Goal: Transaction & Acquisition: Purchase product/service

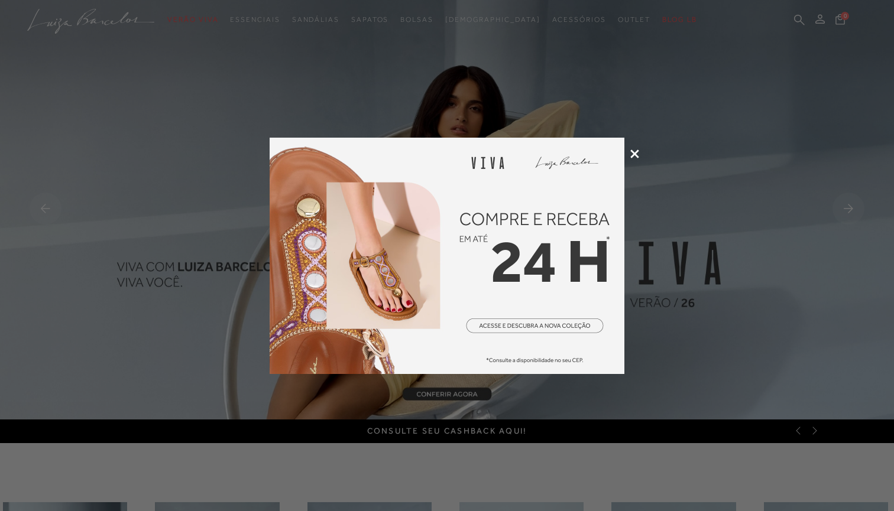
click at [637, 154] on icon at bounding box center [634, 154] width 9 height 9
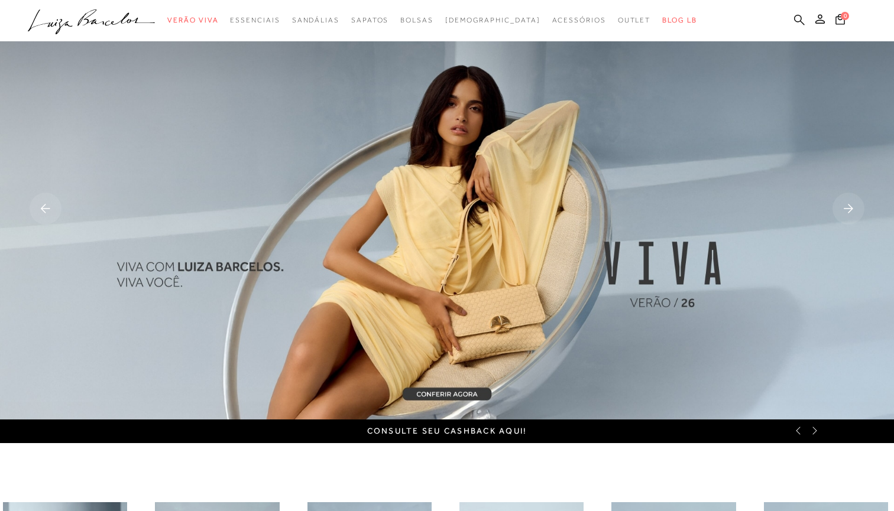
click at [798, 25] on icon at bounding box center [799, 19] width 11 height 11
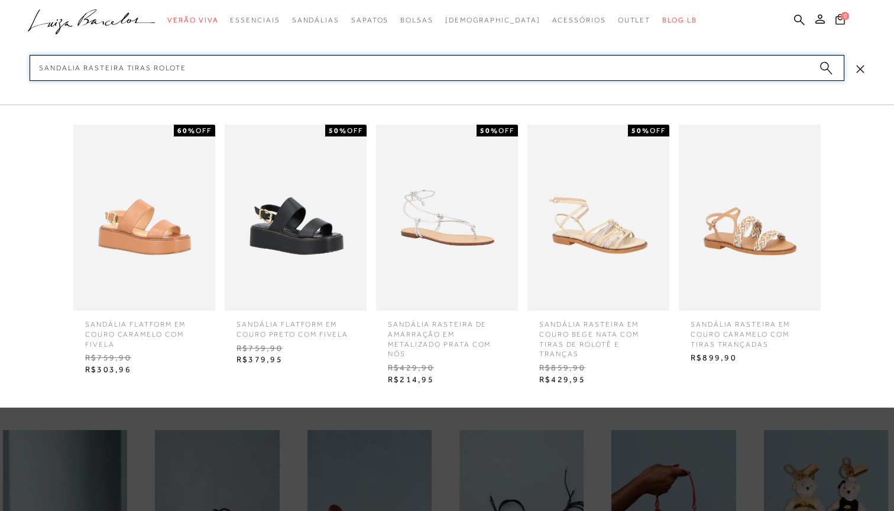
scroll to position [72, 0]
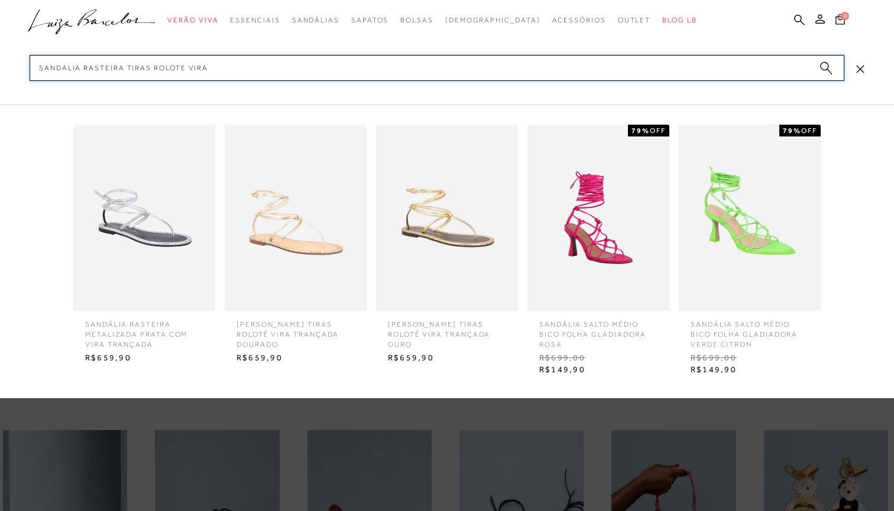
type input "sandalia rasteira tiras rolote vira"
click at [430, 338] on span "[PERSON_NAME] TIRAS ROLOTÊ VIRA TRANÇADA OURO" at bounding box center [447, 330] width 136 height 38
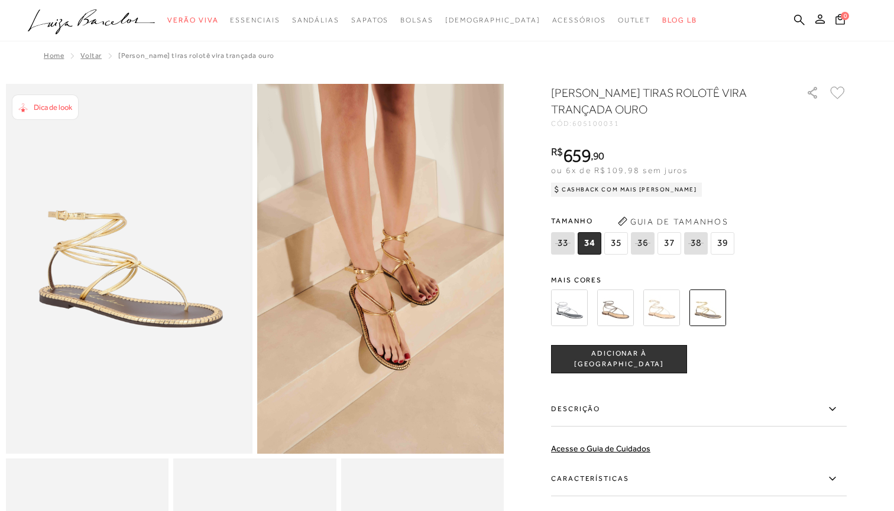
click at [718, 264] on div "SANDÁLIA RASTEIRA TIRAS ROLOTÊ VIRA TRANÇADA OURO CÓD: 605100031 × É necessário…" at bounding box center [699, 348] width 296 height 526
click at [722, 320] on img at bounding box center [707, 308] width 37 height 37
click at [559, 314] on img at bounding box center [569, 308] width 37 height 37
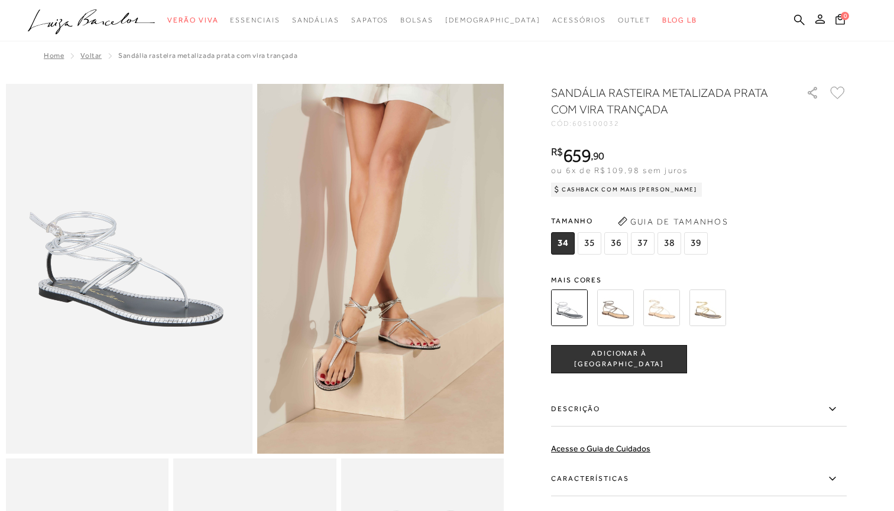
click at [611, 310] on img at bounding box center [615, 308] width 37 height 37
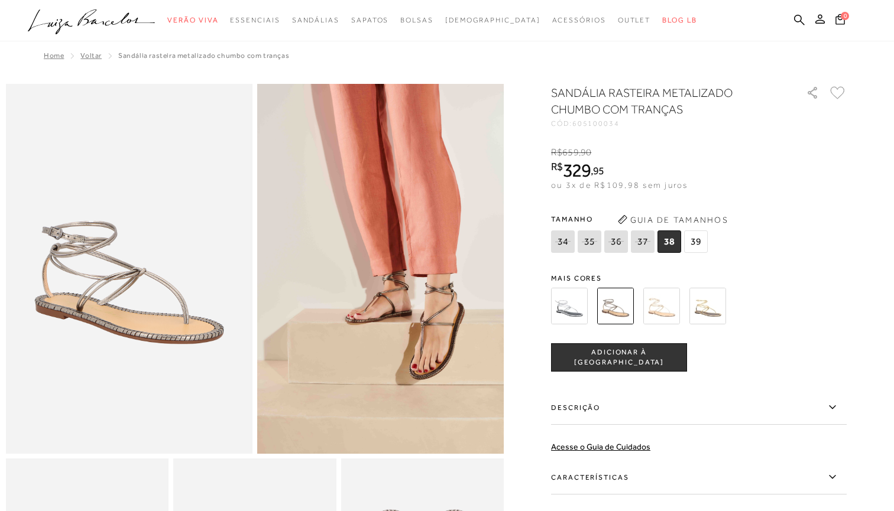
click at [667, 301] on img at bounding box center [661, 306] width 37 height 37
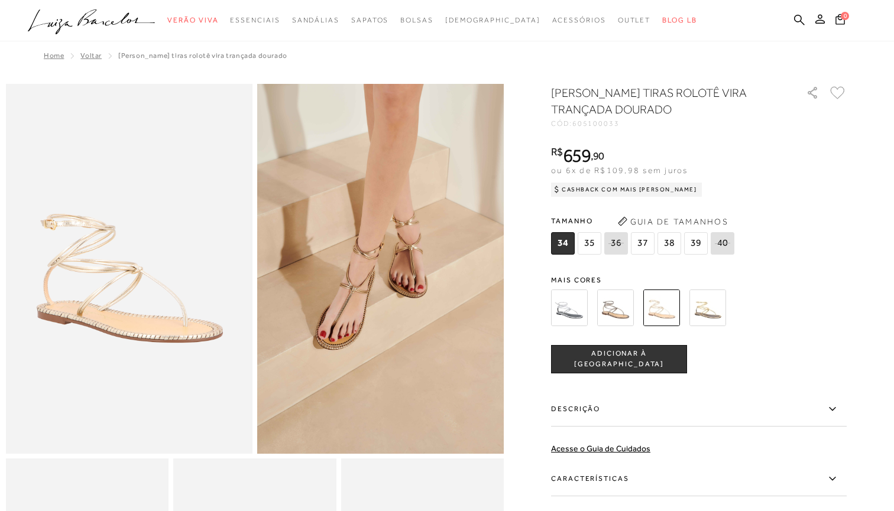
click at [702, 309] on img at bounding box center [707, 308] width 37 height 37
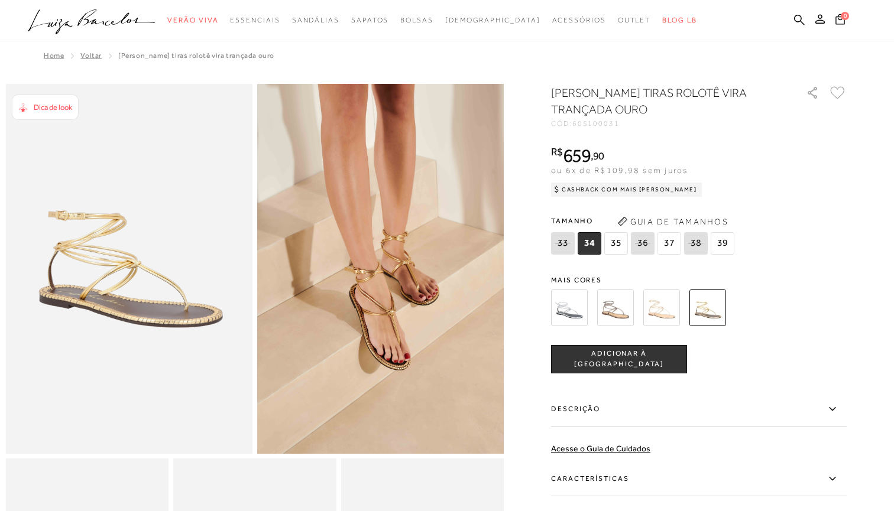
click at [701, 310] on img at bounding box center [707, 308] width 37 height 37
click at [617, 245] on span "35" at bounding box center [616, 243] width 24 height 22
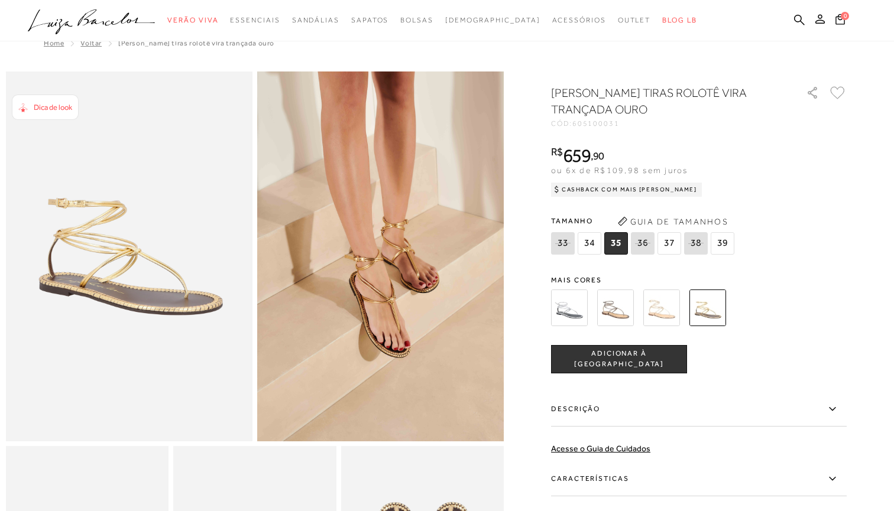
scroll to position [12, 0]
click at [656, 363] on span "ADICIONAR À SACOLA" at bounding box center [619, 359] width 135 height 21
click at [663, 307] on img at bounding box center [661, 308] width 37 height 37
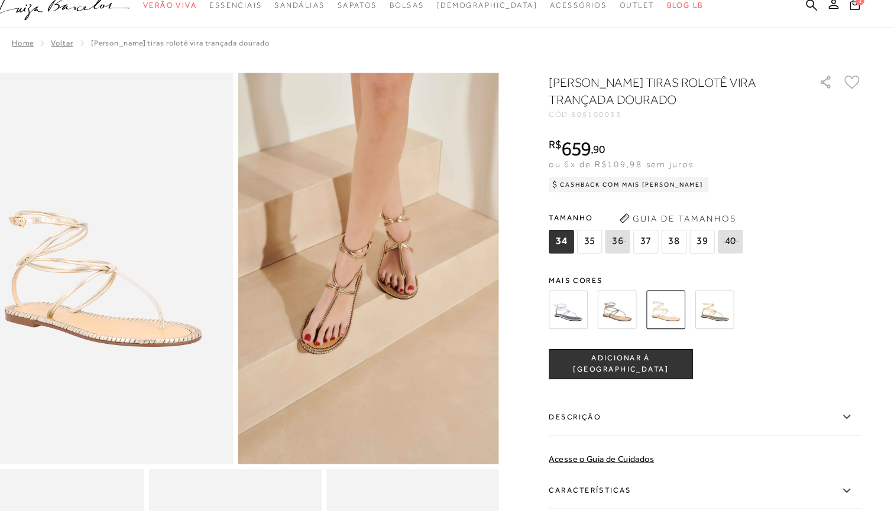
click at [835, 13] on icon at bounding box center [839, 18] width 9 height 11
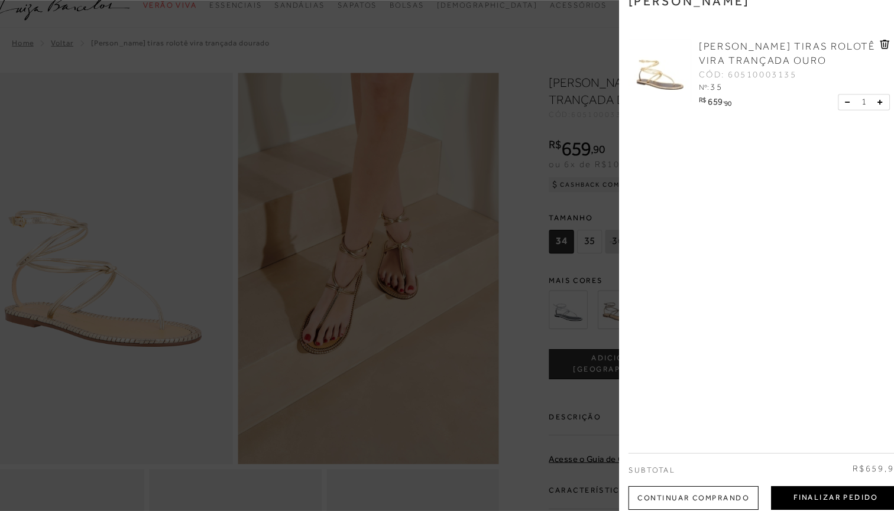
click at [768, 475] on button "Finalizar Pedido" at bounding box center [822, 486] width 122 height 22
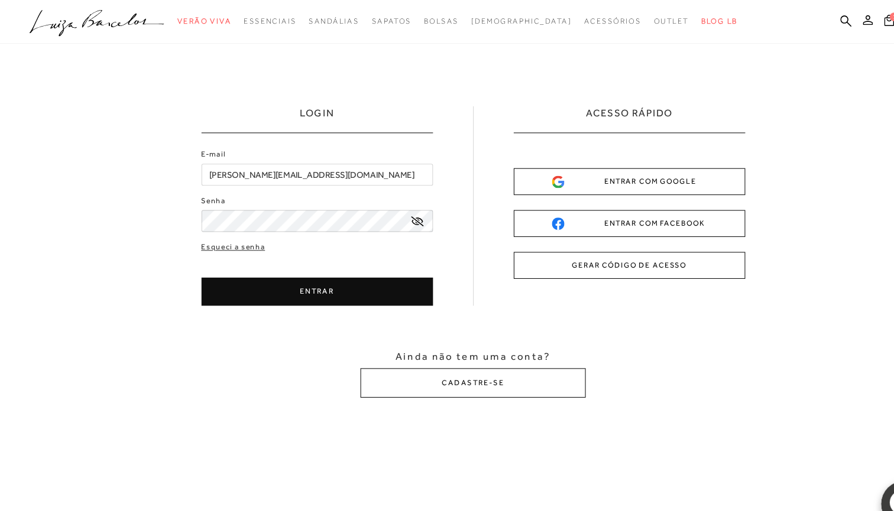
click at [294, 284] on button "ENTRAR" at bounding box center [299, 275] width 219 height 27
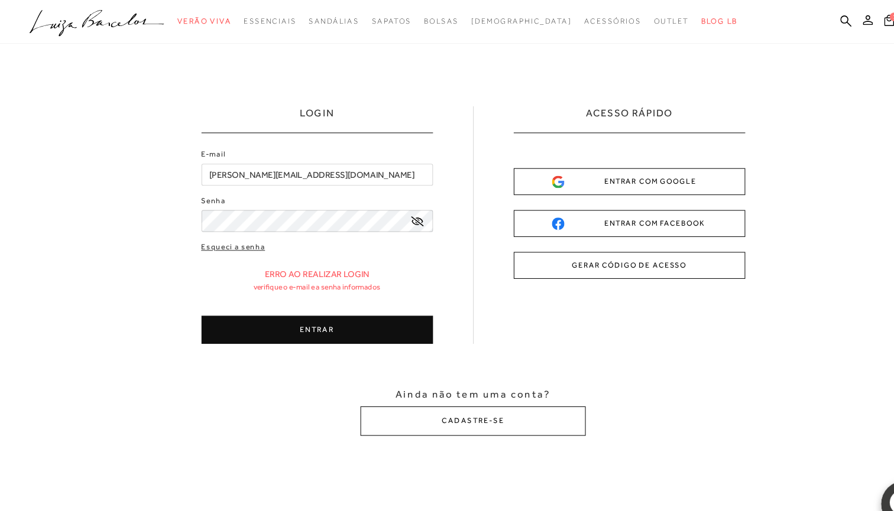
click at [325, 249] on div "Esqueci a senha Erro ao realizar login Verifique o e-mail e a senha informados …" at bounding box center [299, 276] width 219 height 97
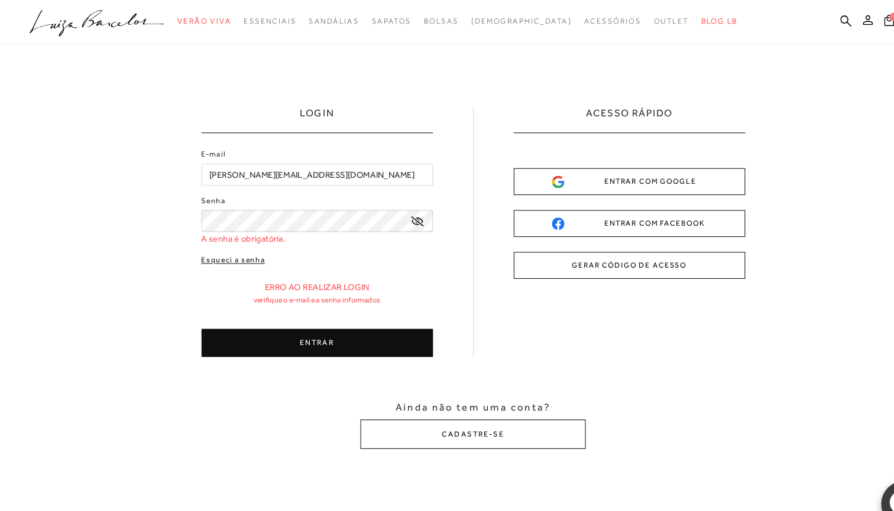
click at [221, 248] on link "Esqueci a senha" at bounding box center [220, 246] width 60 height 11
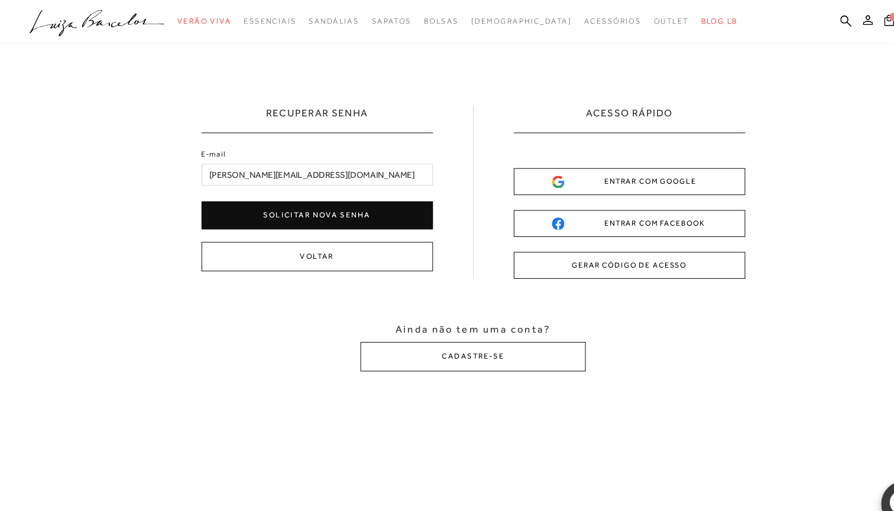
click at [246, 202] on button "Solicitar nova senha" at bounding box center [299, 203] width 219 height 27
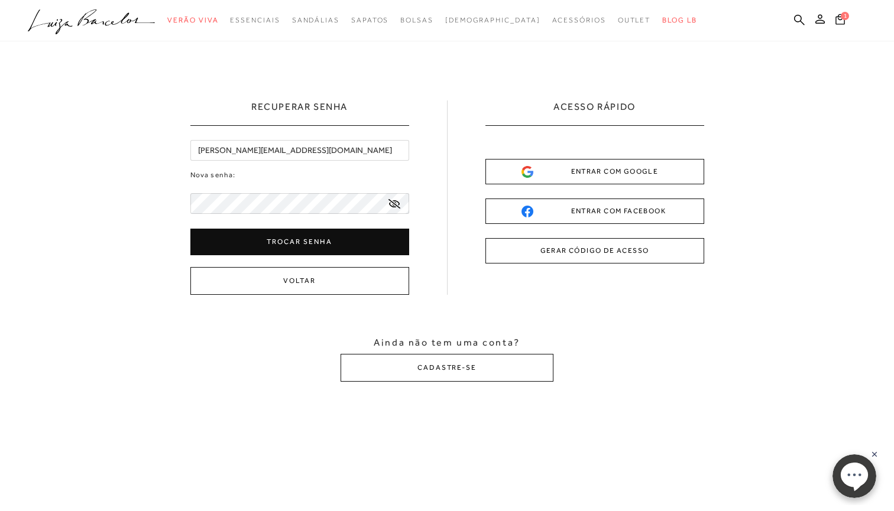
click at [395, 207] on icon at bounding box center [394, 203] width 12 height 9
click at [329, 249] on button "Trocar senha" at bounding box center [299, 242] width 219 height 27
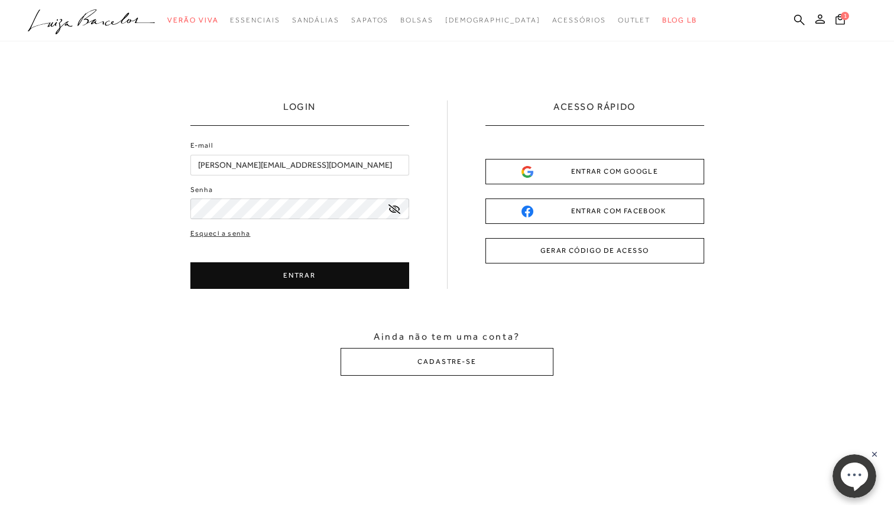
click at [307, 275] on button "ENTRAR" at bounding box center [299, 275] width 219 height 27
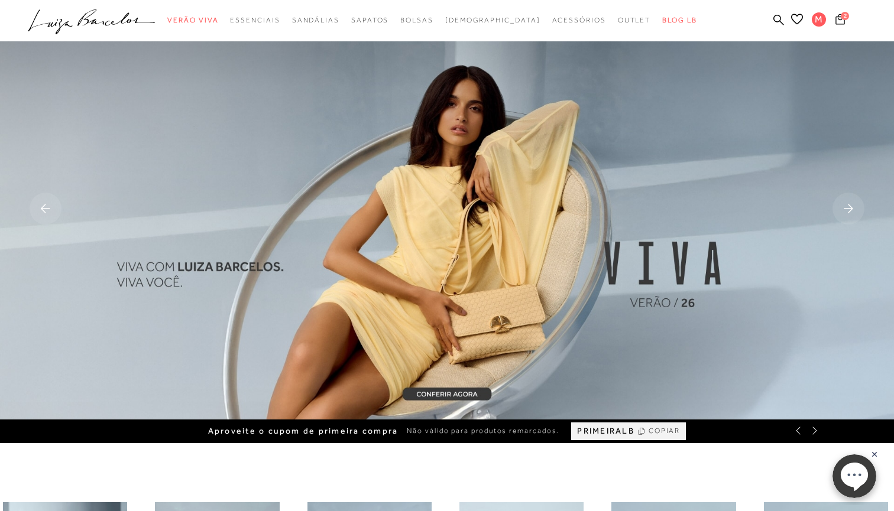
click at [842, 22] on icon at bounding box center [839, 19] width 9 height 11
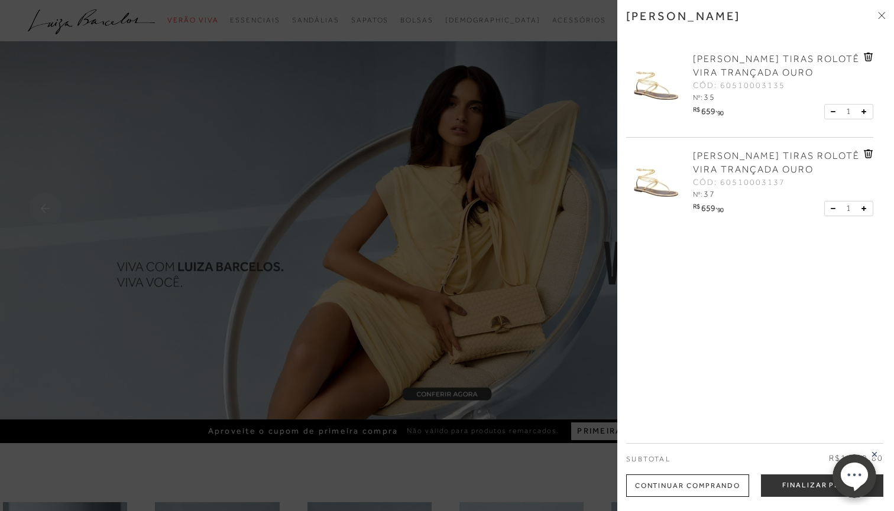
click at [866, 156] on icon at bounding box center [868, 154] width 9 height 9
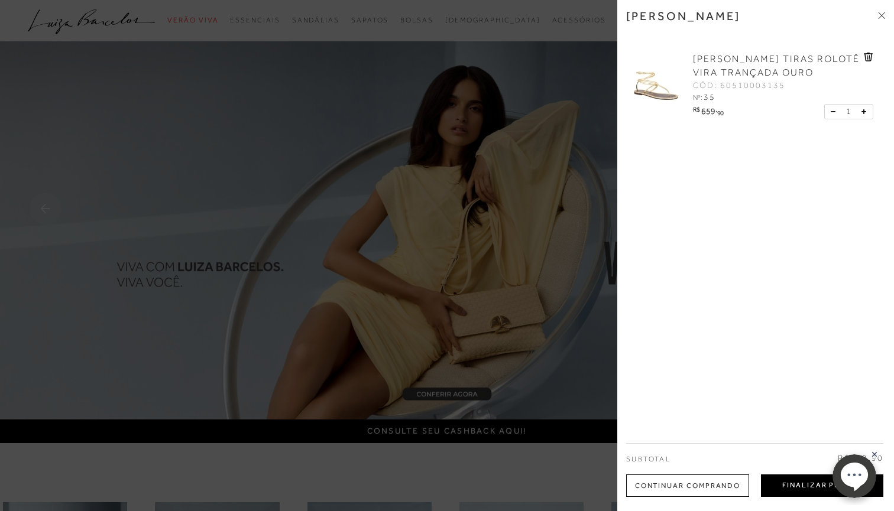
click at [804, 485] on button "Finalizar Pedido" at bounding box center [822, 486] width 122 height 22
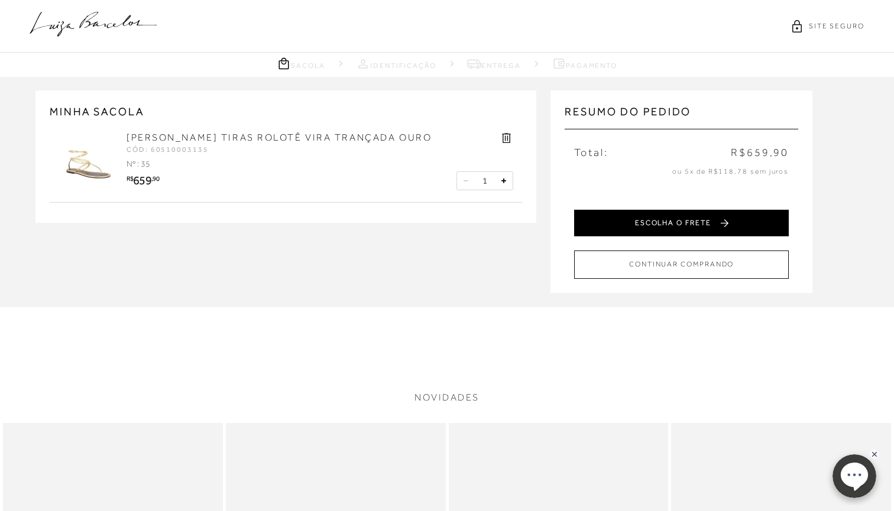
click at [612, 225] on button "ESCOLHA O FRETE" at bounding box center [681, 223] width 215 height 27
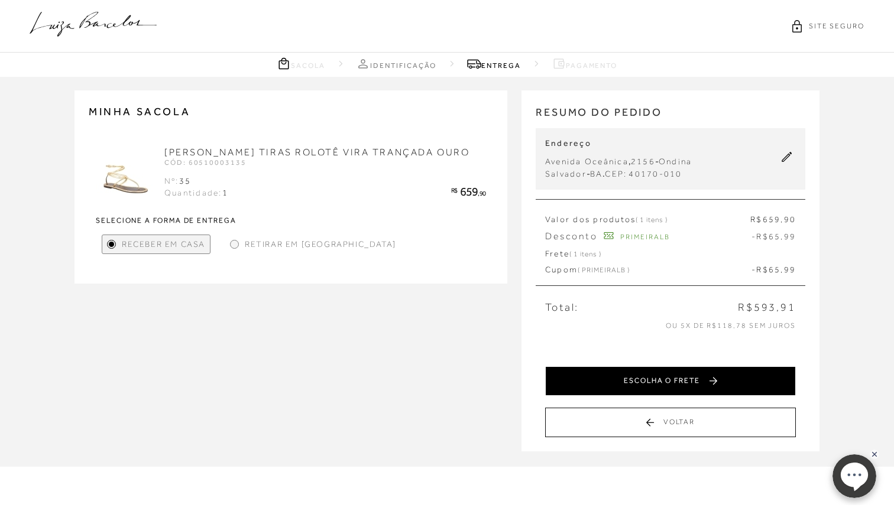
click at [608, 380] on button "ESCOLHA O FRETE" at bounding box center [670, 381] width 251 height 30
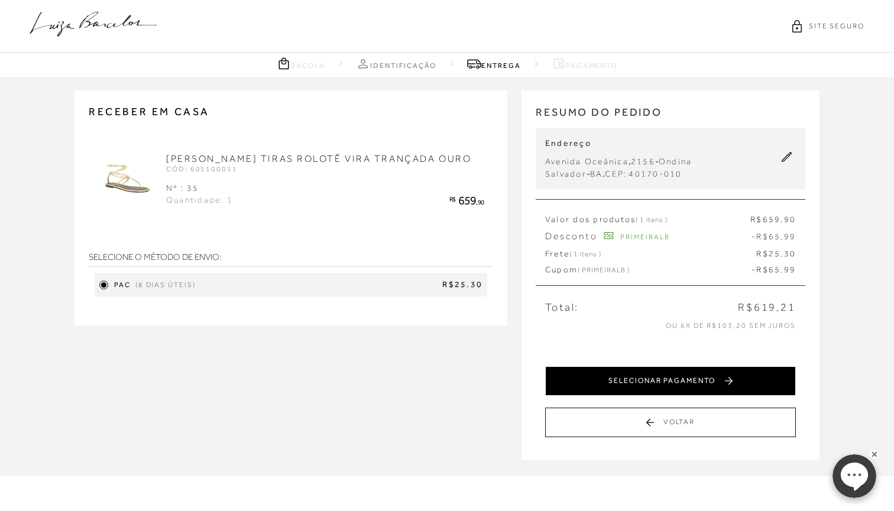
click at [617, 382] on button "SELECIONAR PAGAMENTO" at bounding box center [670, 381] width 251 height 30
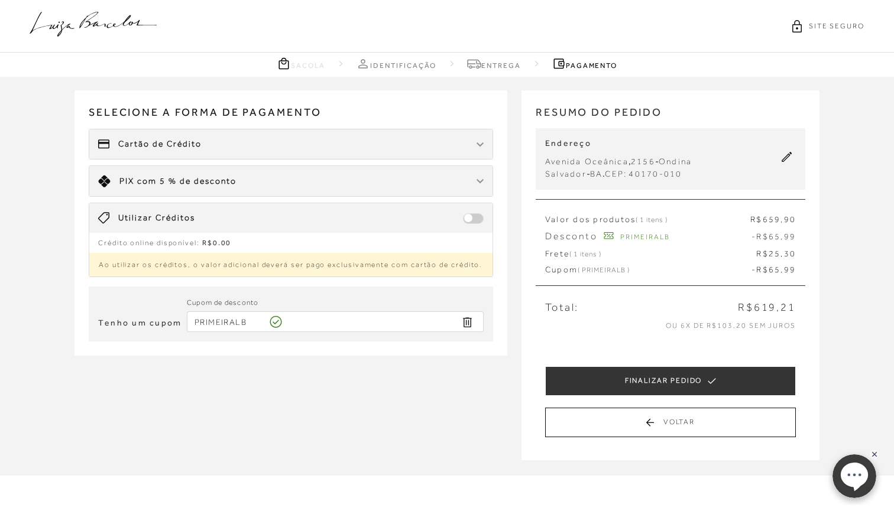
click at [340, 182] on div "Limite: R$ 5.000,00 PIX com 5 % de desconto" at bounding box center [290, 181] width 403 height 30
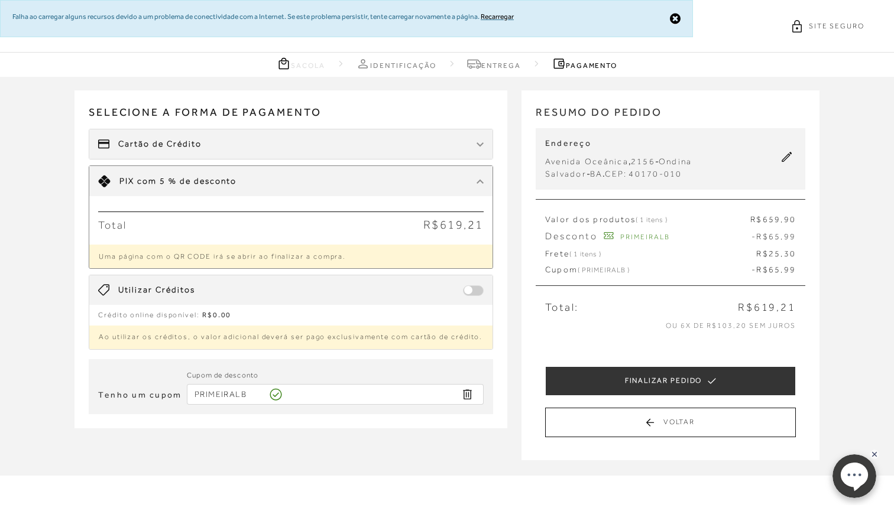
click at [450, 222] on span "R$619,21" at bounding box center [453, 224] width 60 height 13
click at [480, 188] on div "Limite: R$ 5.000,00 PIX com 5 % de desconto" at bounding box center [290, 181] width 403 height 30
click at [476, 182] on div at bounding box center [479, 182] width 7 height 12
click at [432, 245] on p "Uma página com o QR CODE irá se abrir ao finalizar a compra." at bounding box center [290, 257] width 403 height 24
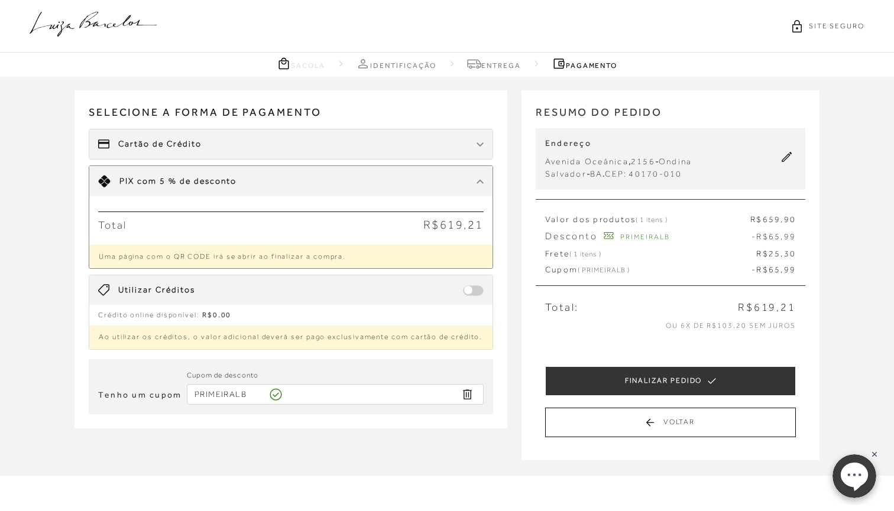
click at [468, 179] on div "Limite: R$ 5.000,00 PIX com 5 % de desconto" at bounding box center [290, 181] width 403 height 30
click at [471, 231] on span "R$619,21" at bounding box center [453, 224] width 60 height 13
drag, startPoint x: 625, startPoint y: 380, endPoint x: 533, endPoint y: 229, distance: 176.4
click at [533, 229] on div "RESUMO DO PEDIDO Endereço Avenida Oceânica , 2156 - Ondina Salvador - BA . CEP:…" at bounding box center [670, 275] width 298 height 370
click at [398, 142] on div "Cartão de Crédito" at bounding box center [290, 144] width 403 height 30
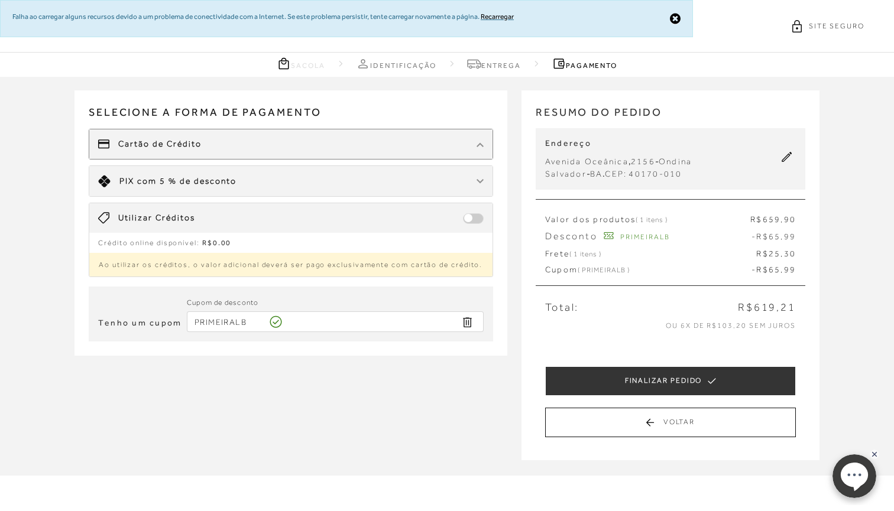
click at [422, 177] on div "Limite: R$ 5.000,00 PIX com 5 % de desconto" at bounding box center [290, 181] width 403 height 30
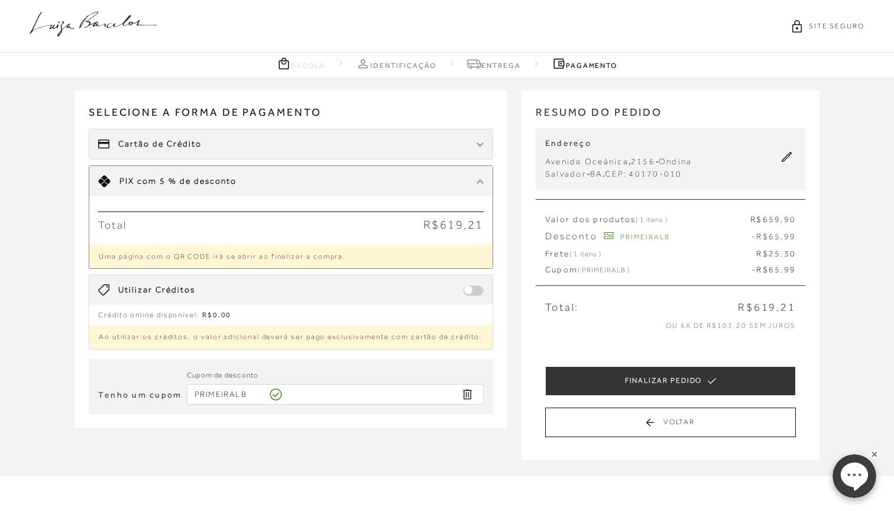
click at [858, 67] on nav "Sacola Identificação Entrega Pagamento" at bounding box center [447, 65] width 894 height 24
click at [346, 149] on div "Cartão de Crédito" at bounding box center [290, 144] width 403 height 30
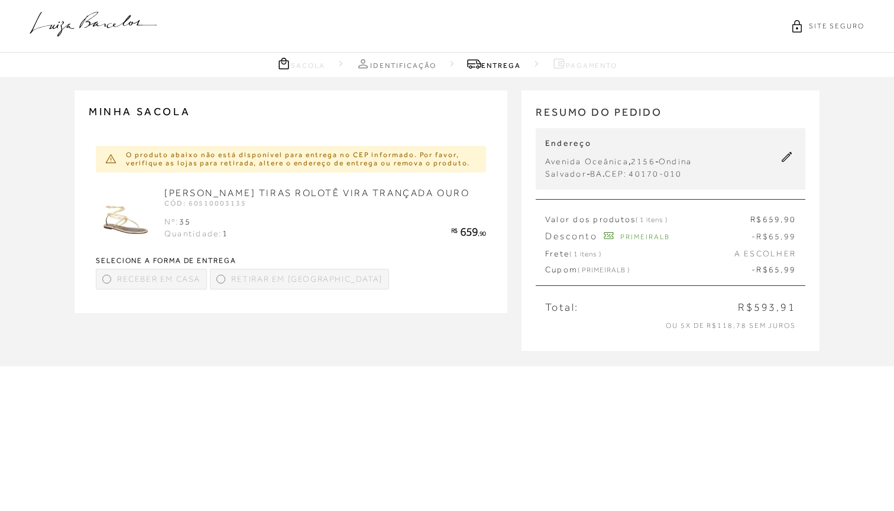
click at [126, 286] on span "Receber em Casa" at bounding box center [158, 279] width 83 height 12
click at [248, 195] on link "[PERSON_NAME] TIRAS ROLOTÊ VIRA TRANÇADA OURO" at bounding box center [316, 193] width 305 height 11
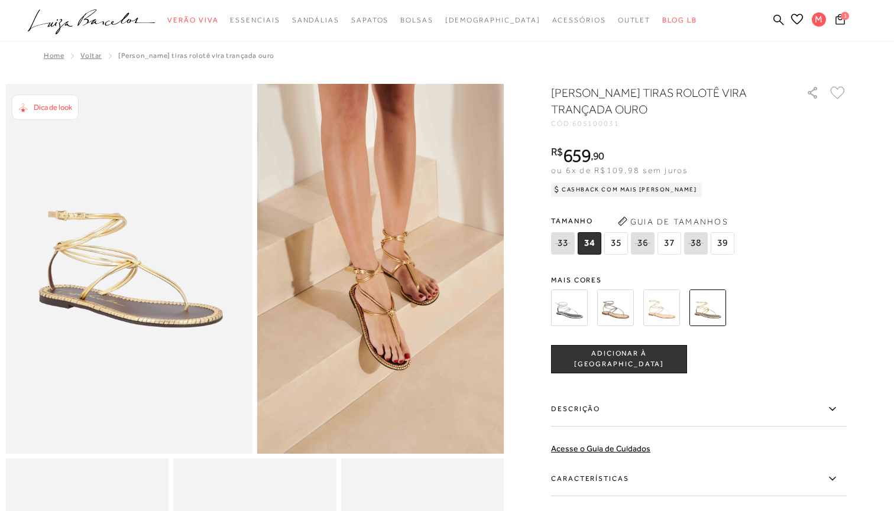
click at [615, 244] on span "35" at bounding box center [616, 243] width 24 height 22
click at [635, 363] on span "ADICIONAR À SACOLA" at bounding box center [619, 359] width 135 height 21
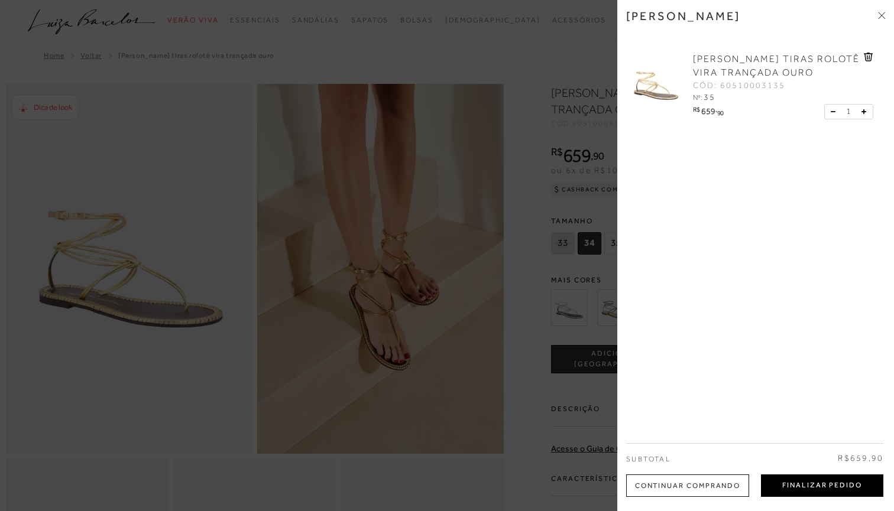
click at [804, 485] on button "Finalizar Pedido" at bounding box center [822, 486] width 122 height 22
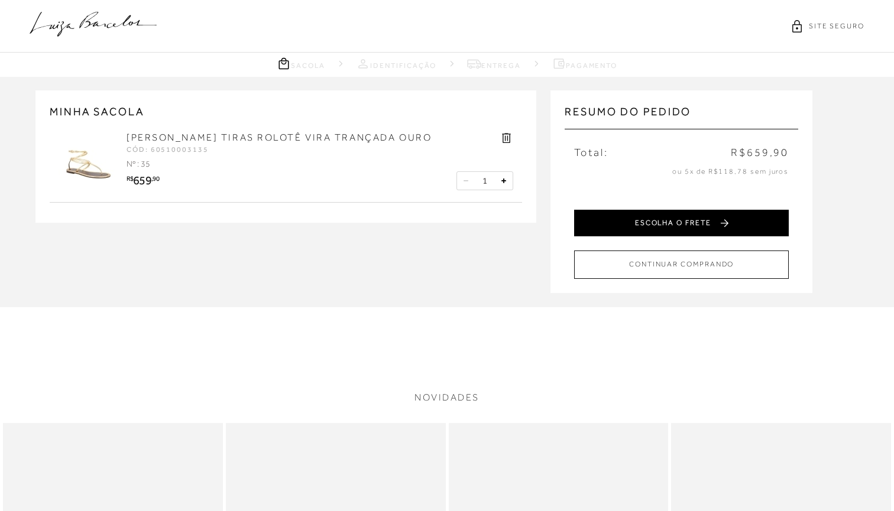
click at [712, 222] on button "ESCOLHA O FRETE" at bounding box center [681, 223] width 215 height 27
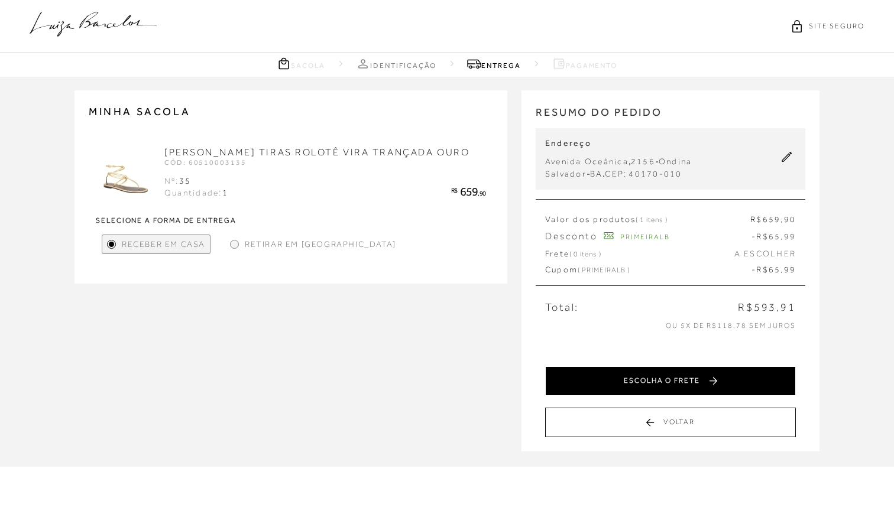
click at [605, 378] on button "ESCOLHA O FRETE" at bounding box center [670, 381] width 251 height 30
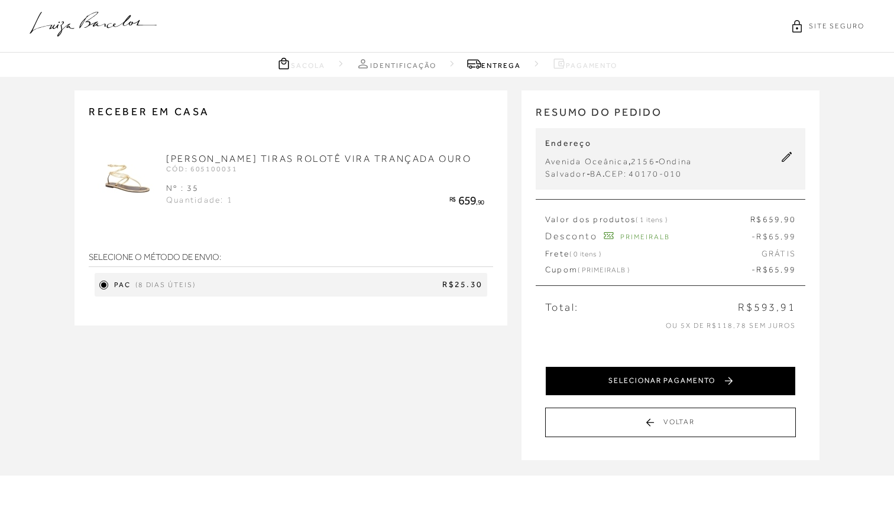
click at [612, 379] on button "SELECIONAR PAGAMENTO" at bounding box center [670, 381] width 251 height 30
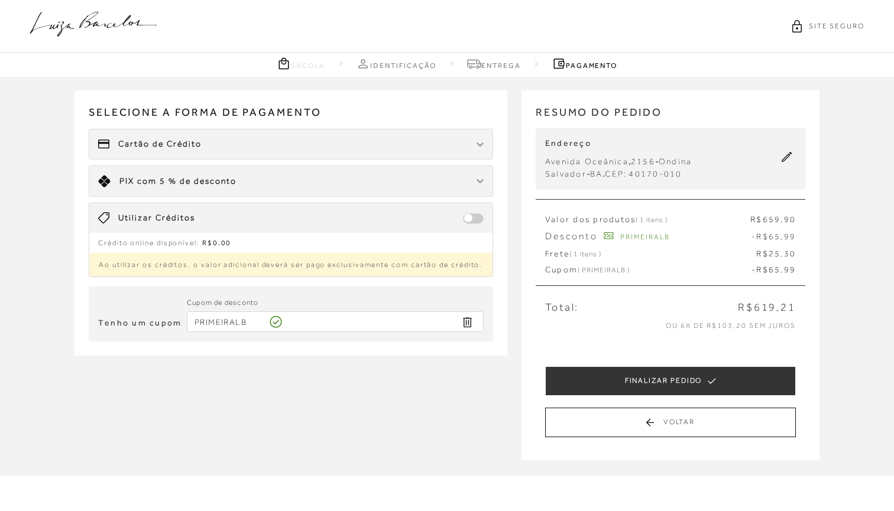
click at [455, 189] on div "Limite: R$ 5.000,00 PIX com 5 % de desconto" at bounding box center [290, 181] width 403 height 30
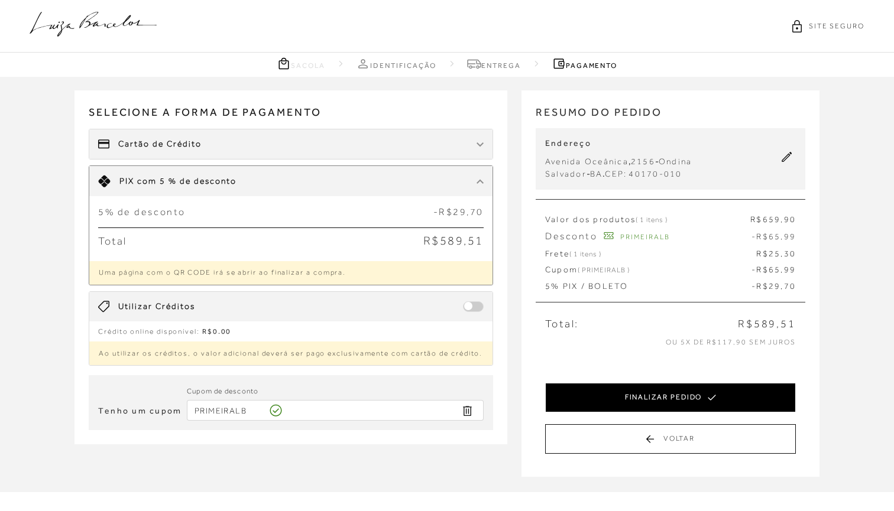
click at [596, 398] on button "FINALIZAR PEDIDO" at bounding box center [670, 398] width 251 height 30
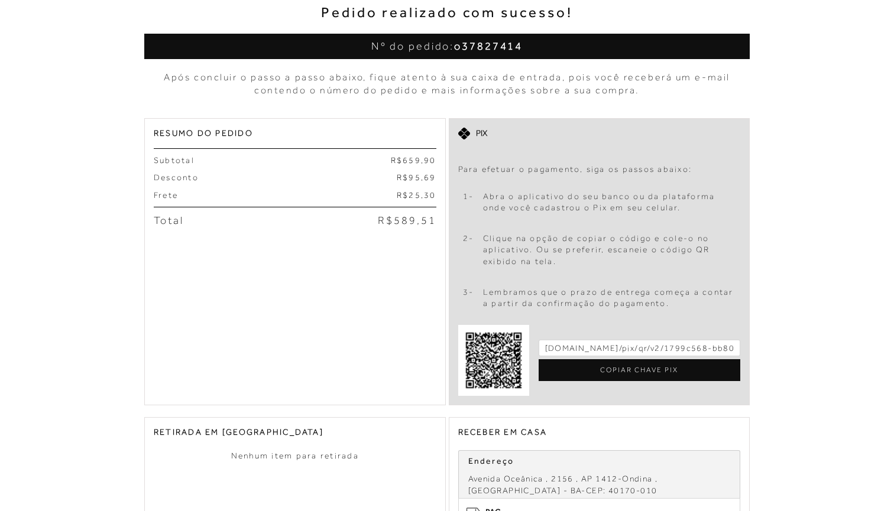
scroll to position [170, 0]
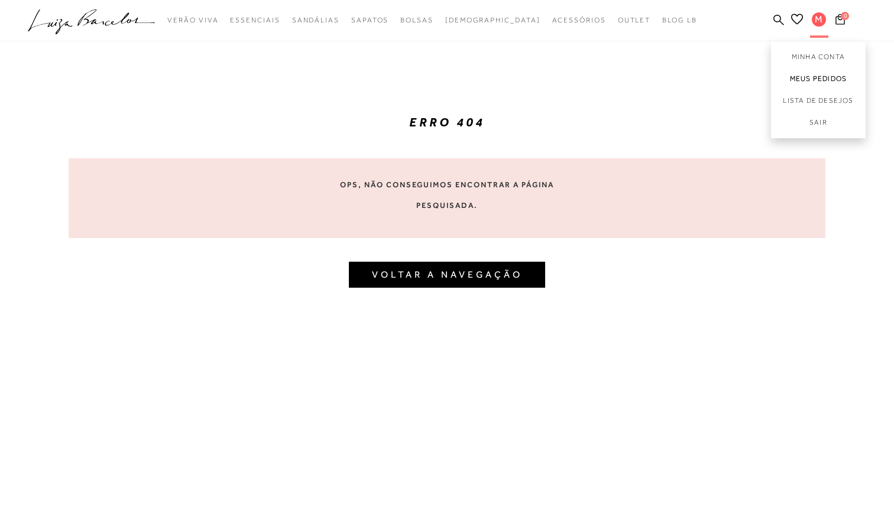
click at [816, 74] on link "Meus Pedidos" at bounding box center [818, 79] width 95 height 22
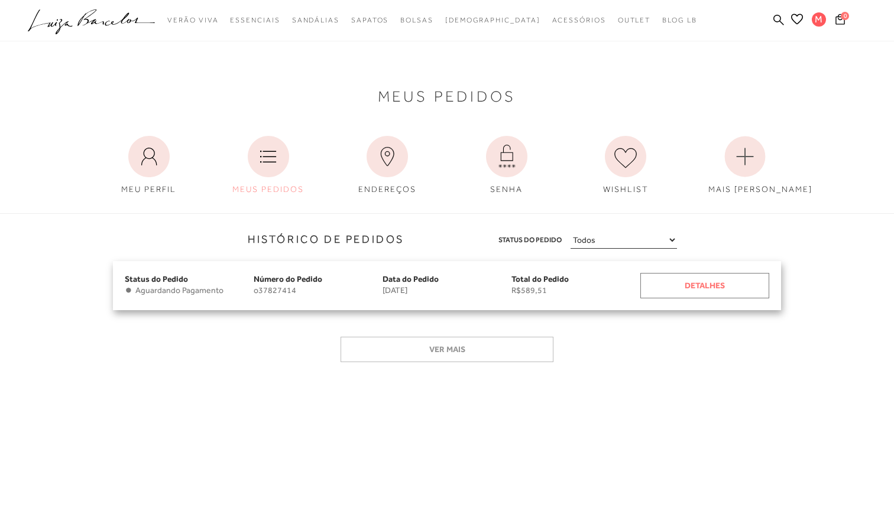
click at [741, 284] on div "Detalhes" at bounding box center [704, 285] width 129 height 25
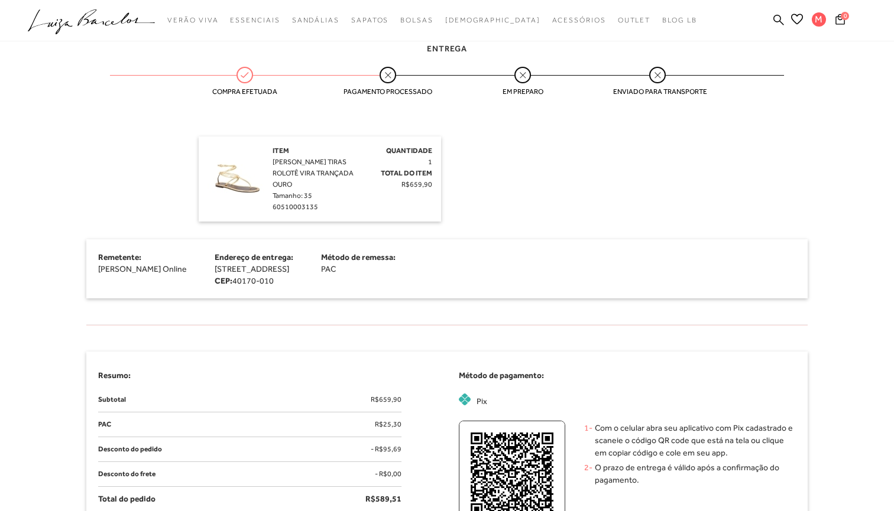
scroll to position [300, 0]
